Goal: Task Accomplishment & Management: Use online tool/utility

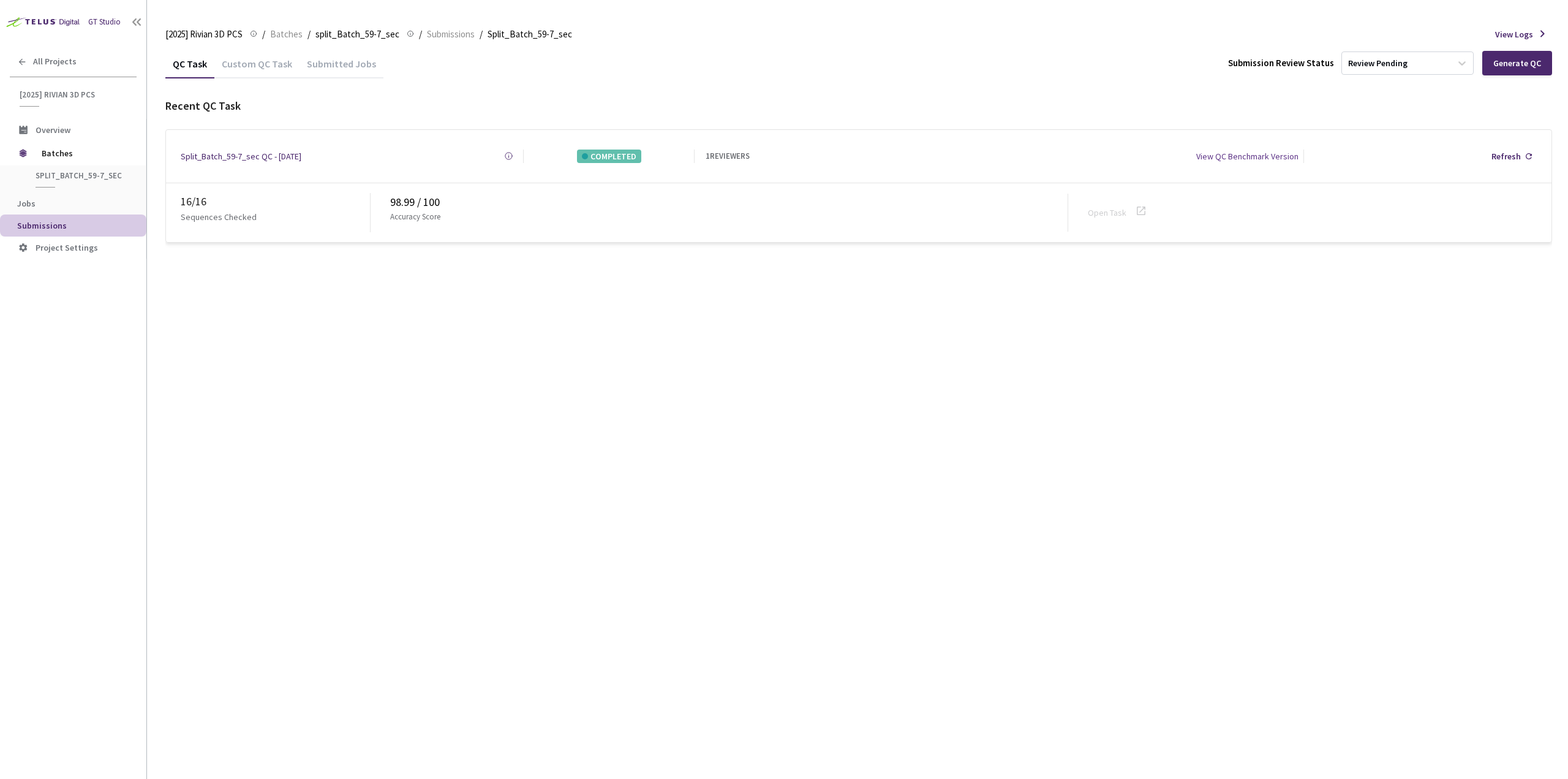
click at [1261, 364] on div "QC Task Custom QC Task Submitted Jobs Submission Review Status Review Pending G…" at bounding box center [859, 414] width 1387 height 730
click at [275, 67] on div "Custom QC Task" at bounding box center [257, 68] width 85 height 21
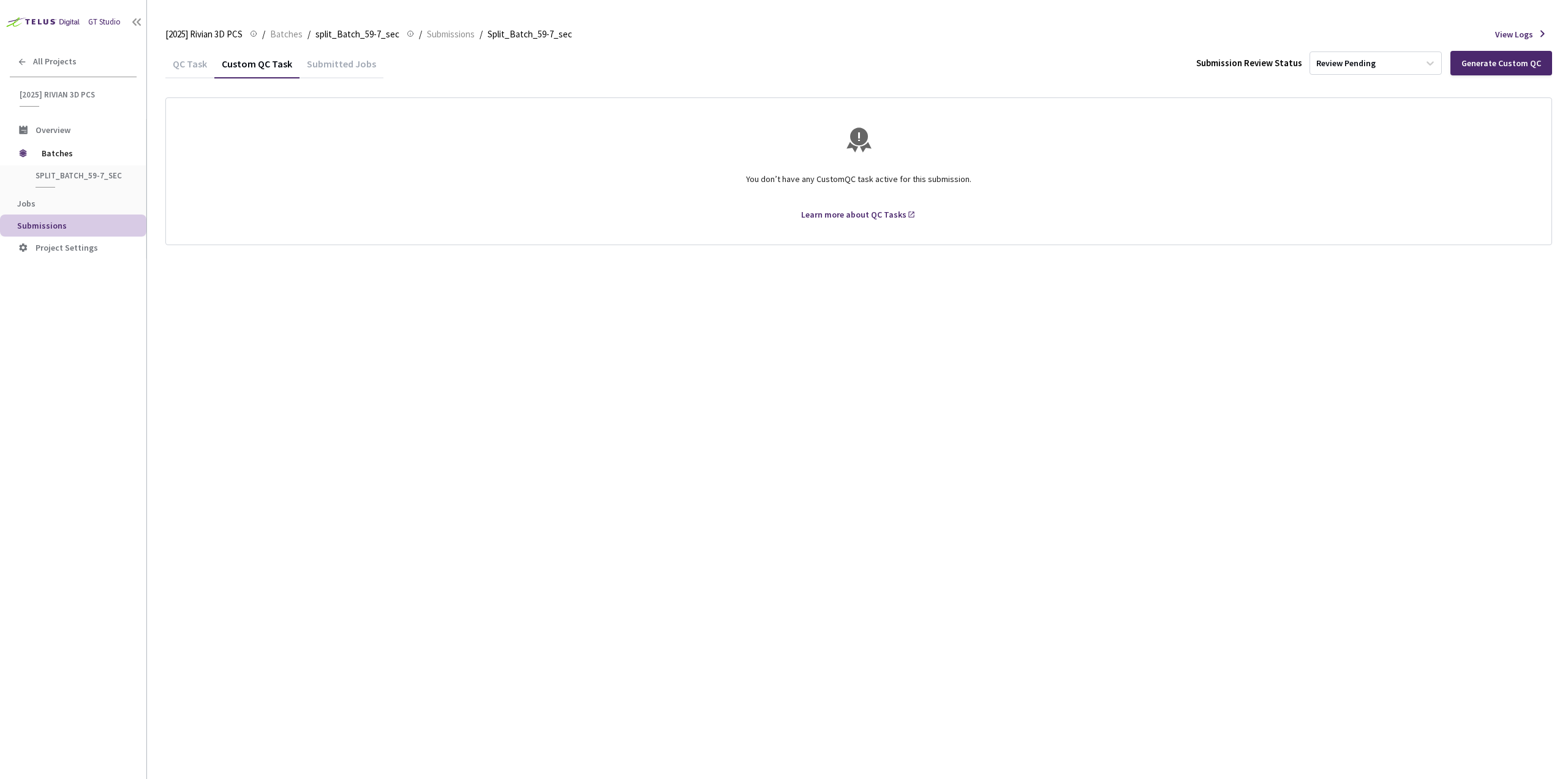
click at [198, 64] on div "QC Task" at bounding box center [190, 68] width 49 height 21
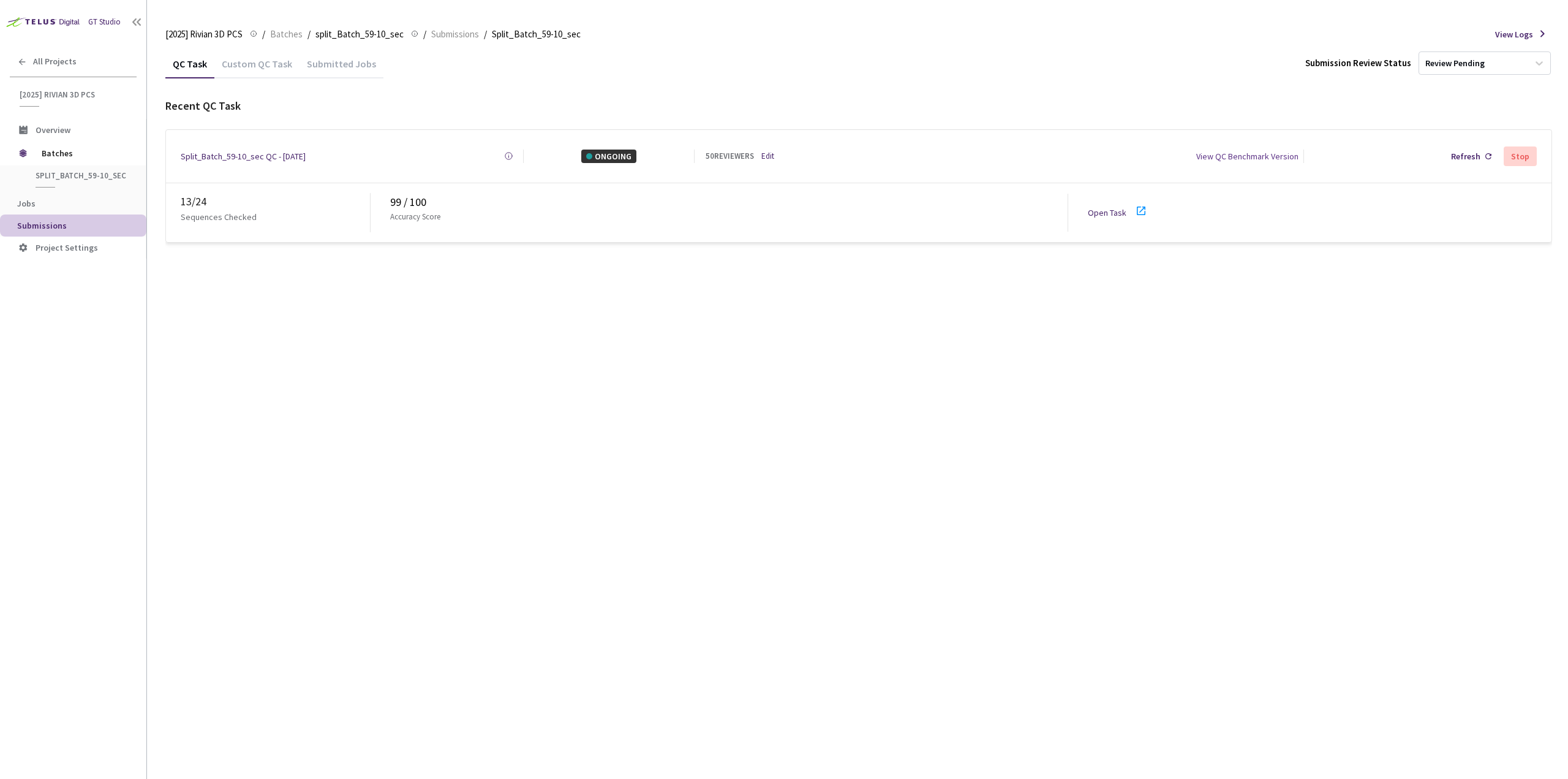
click at [1141, 208] on icon at bounding box center [1141, 211] width 15 height 15
